Goal: Navigation & Orientation: Find specific page/section

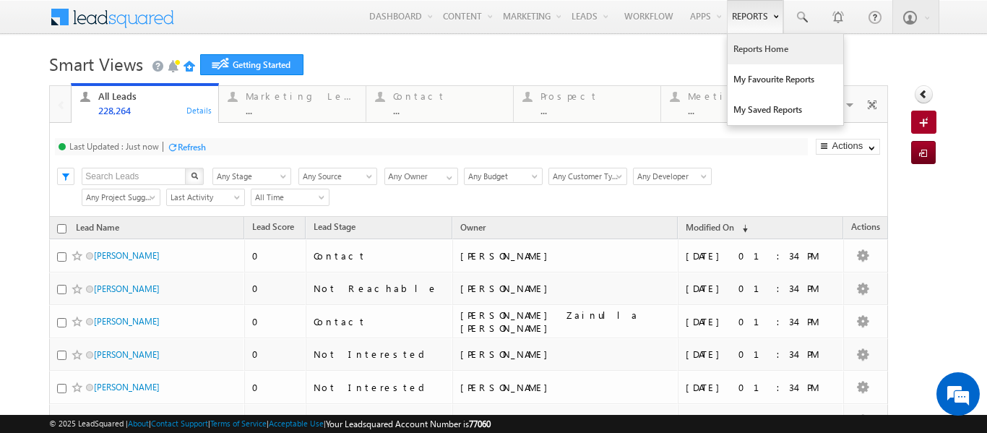
click at [744, 53] on link "Reports Home" at bounding box center [786, 49] width 116 height 30
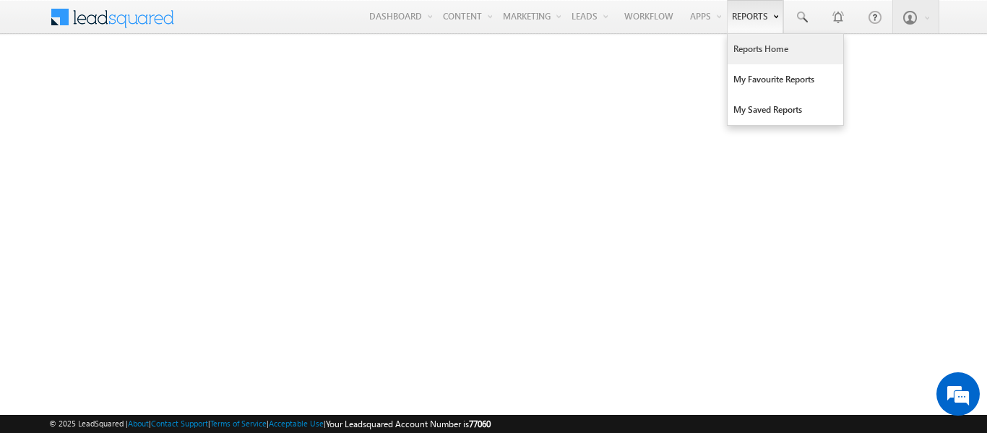
click at [761, 53] on link "Reports Home" at bounding box center [786, 49] width 116 height 30
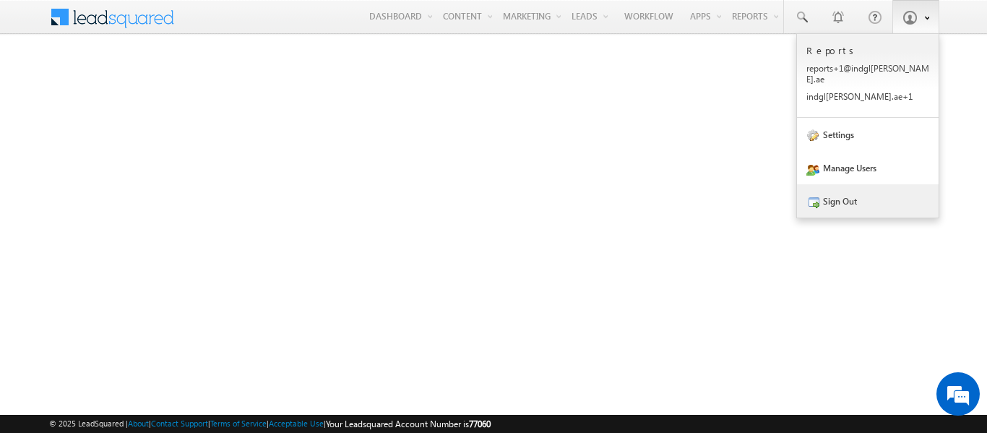
click at [845, 188] on link "Sign Out" at bounding box center [868, 200] width 142 height 33
